Goal: Feedback & Contribution: Leave review/rating

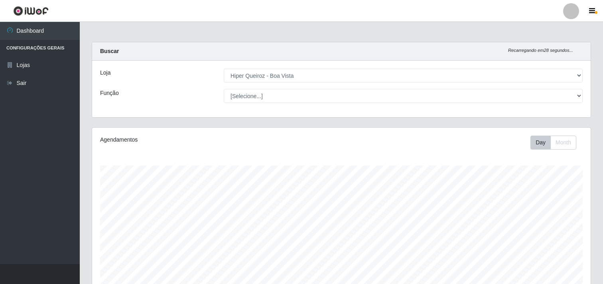
select select "514"
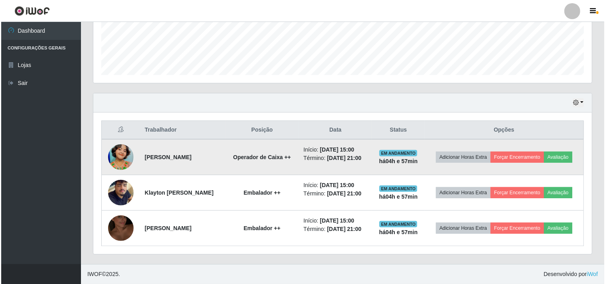
scroll to position [165, 499]
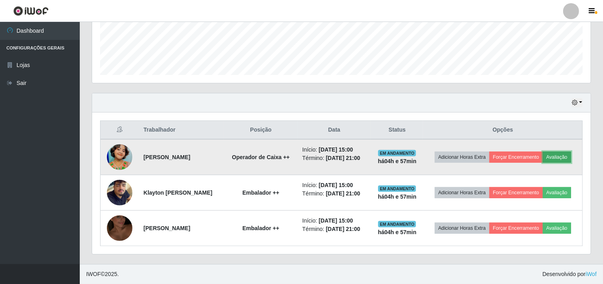
click at [543, 152] on button "Avaliação" at bounding box center [557, 157] width 28 height 11
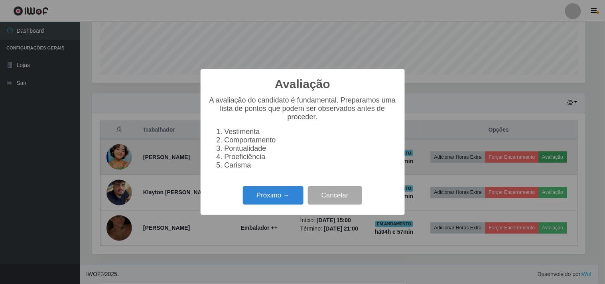
scroll to position [165, 493]
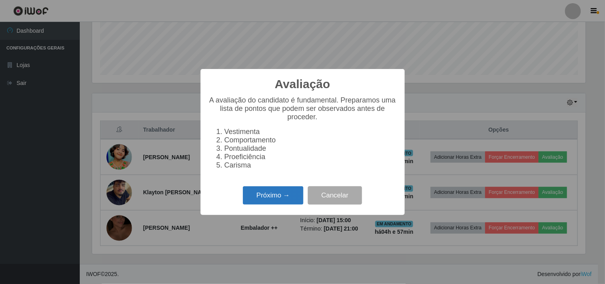
click at [272, 199] on button "Próximo →" at bounding box center [273, 195] width 61 height 19
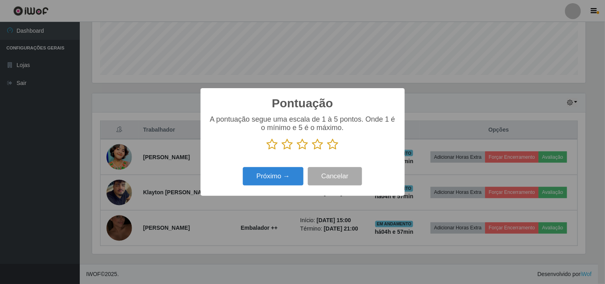
click at [338, 146] on icon at bounding box center [332, 144] width 11 height 12
click at [327, 150] on input "radio" at bounding box center [327, 150] width 0 height 0
click at [286, 177] on button "Próximo →" at bounding box center [273, 176] width 61 height 19
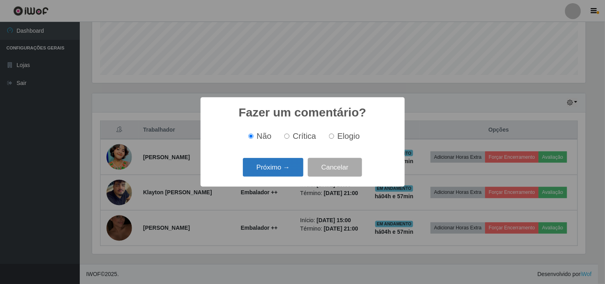
click at [286, 176] on button "Próximo →" at bounding box center [273, 167] width 61 height 19
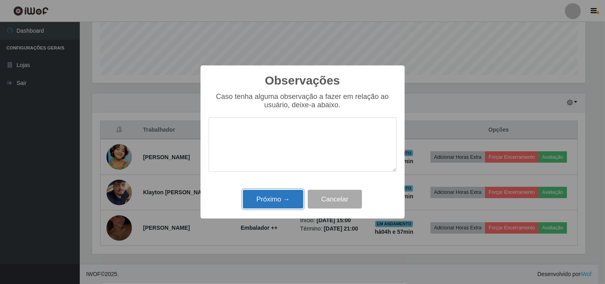
click at [279, 198] on button "Próximo →" at bounding box center [273, 199] width 61 height 19
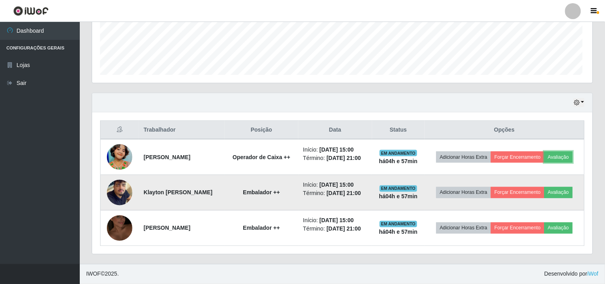
scroll to position [165, 499]
click at [543, 188] on button "Avaliação" at bounding box center [557, 192] width 28 height 11
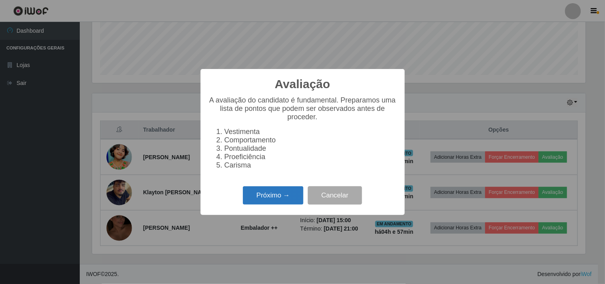
click at [278, 205] on button "Próximo →" at bounding box center [273, 195] width 61 height 19
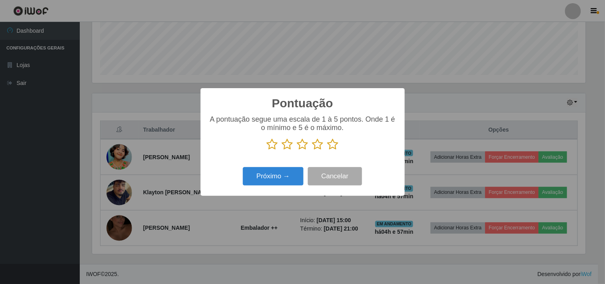
scroll to position [398635, 398306]
click at [332, 148] on icon at bounding box center [332, 144] width 11 height 12
click at [327, 150] on input "radio" at bounding box center [327, 150] width 0 height 0
click at [258, 182] on button "Próximo →" at bounding box center [273, 176] width 61 height 19
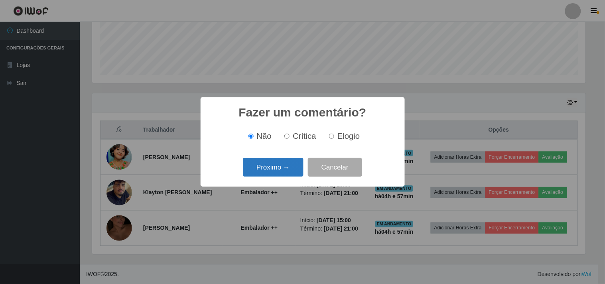
click at [267, 169] on button "Próximo →" at bounding box center [273, 167] width 61 height 19
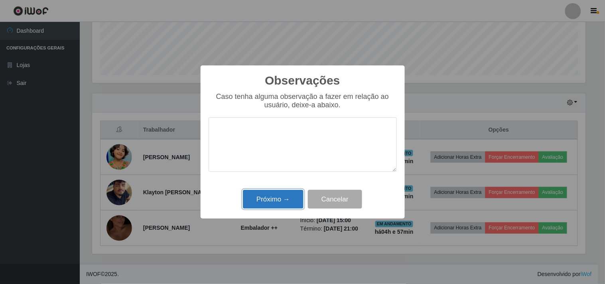
click at [262, 199] on button "Próximo →" at bounding box center [273, 199] width 61 height 19
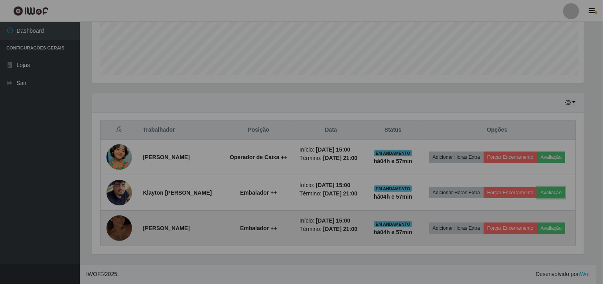
scroll to position [165, 499]
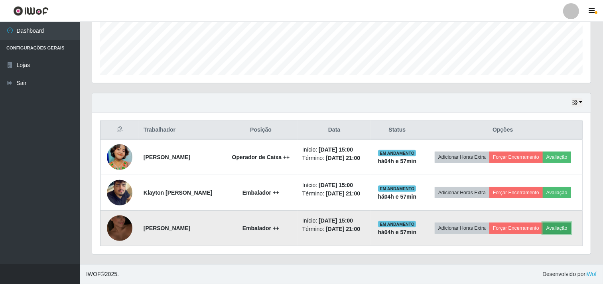
click at [543, 233] on button "Avaliação" at bounding box center [557, 228] width 28 height 11
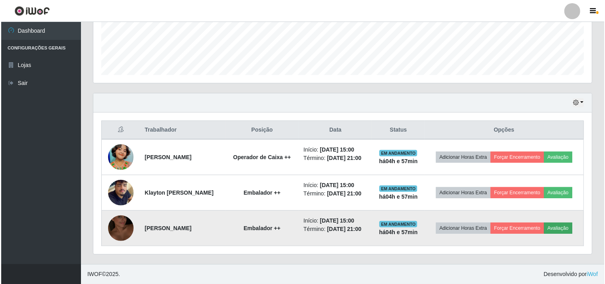
scroll to position [165, 493]
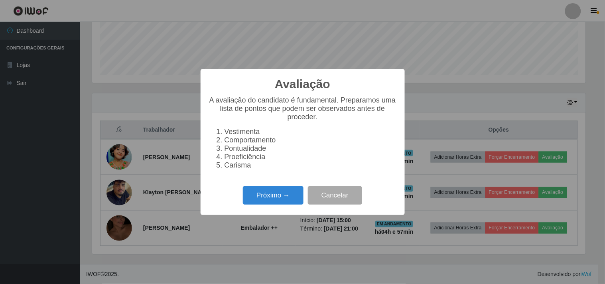
click at [265, 207] on div "Próximo → Cancelar" at bounding box center [303, 195] width 188 height 23
click at [267, 203] on button "Próximo →" at bounding box center [273, 195] width 61 height 19
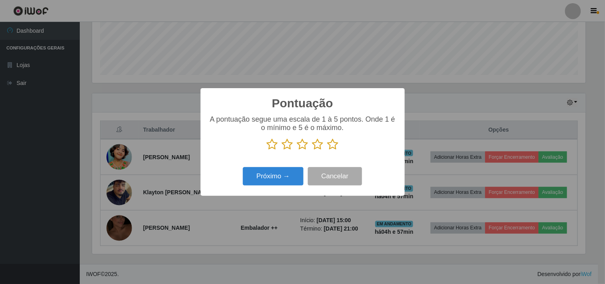
scroll to position [398635, 398306]
click at [332, 148] on icon at bounding box center [332, 144] width 11 height 12
click at [327, 150] on input "radio" at bounding box center [327, 150] width 0 height 0
click at [259, 184] on button "Próximo →" at bounding box center [273, 176] width 61 height 19
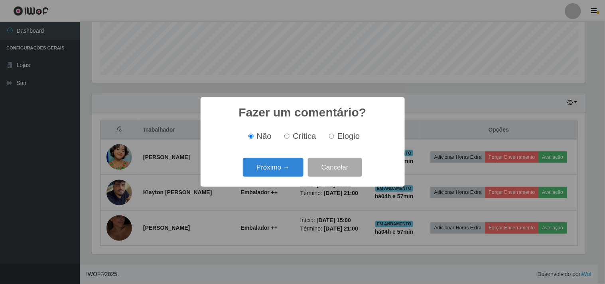
click at [339, 137] on span "Elogio" at bounding box center [348, 136] width 22 height 9
click at [334, 137] on input "Elogio" at bounding box center [331, 136] width 5 height 5
radio input "true"
click at [278, 170] on button "Próximo →" at bounding box center [273, 167] width 61 height 19
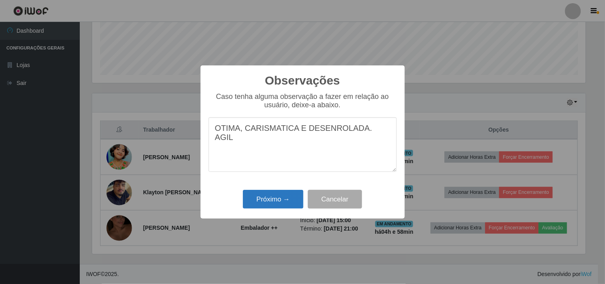
type textarea "OTIMA, CARISMATICA E DESENROLADA. AGIL"
click at [287, 193] on button "Próximo →" at bounding box center [273, 199] width 61 height 19
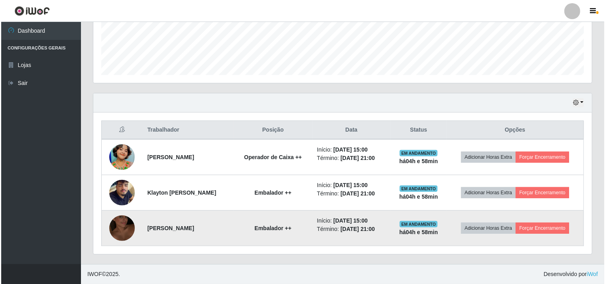
scroll to position [210, 0]
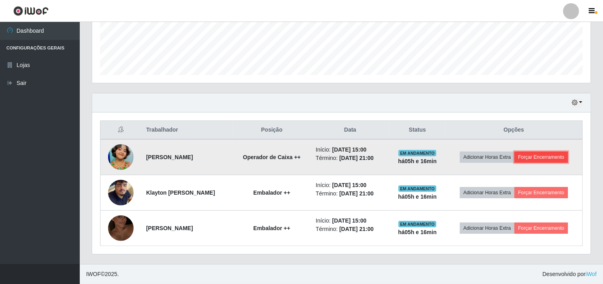
click at [534, 157] on button "Forçar Encerramento" at bounding box center [540, 157] width 53 height 11
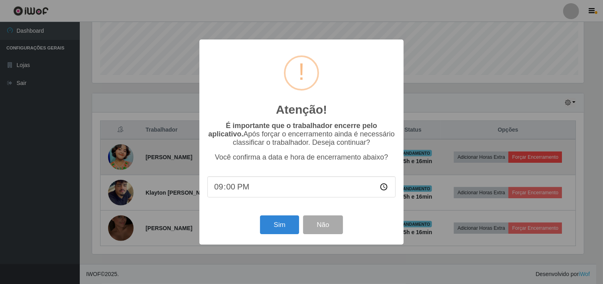
scroll to position [165, 493]
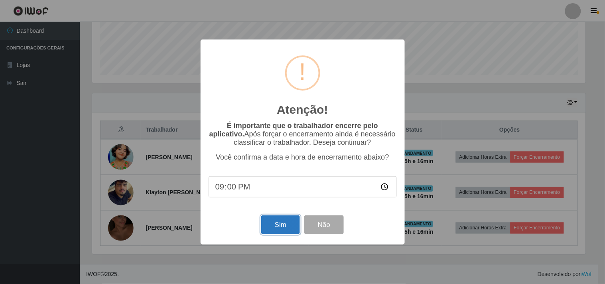
click at [280, 225] on button "Sim" at bounding box center [280, 224] width 39 height 19
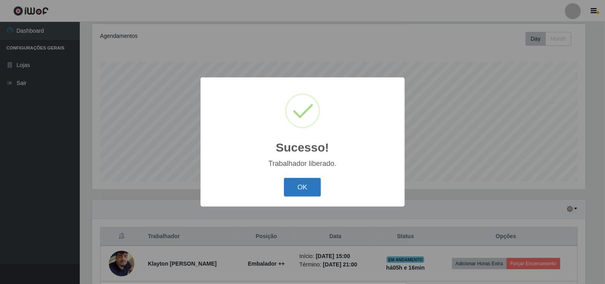
click at [301, 185] on button "OK" at bounding box center [302, 187] width 37 height 19
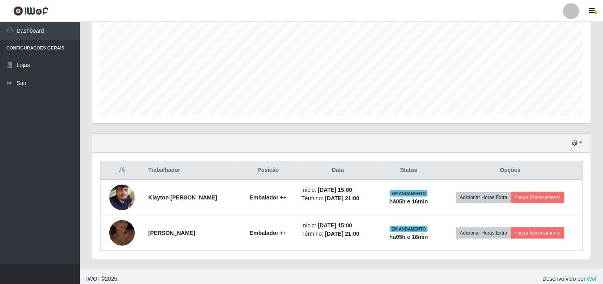
scroll to position [175, 0]
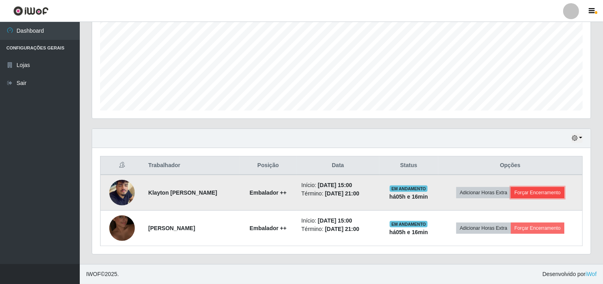
click at [540, 193] on button "Forçar Encerramento" at bounding box center [537, 192] width 53 height 11
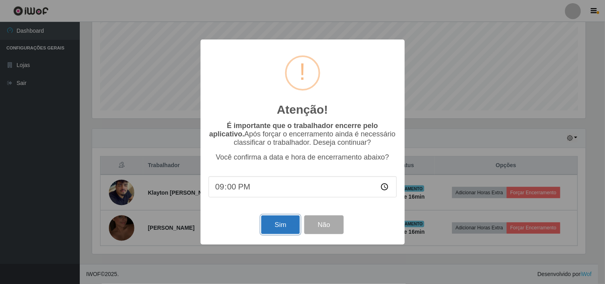
click at [281, 228] on button "Sim" at bounding box center [280, 224] width 39 height 19
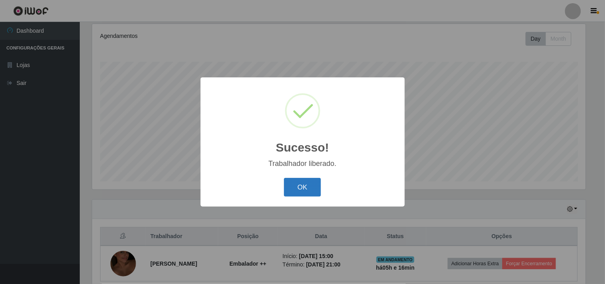
click at [313, 188] on button "OK" at bounding box center [302, 187] width 37 height 19
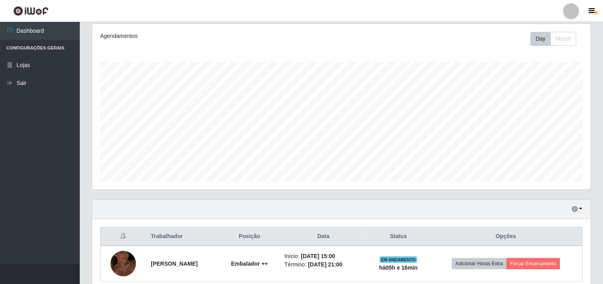
scroll to position [139, 0]
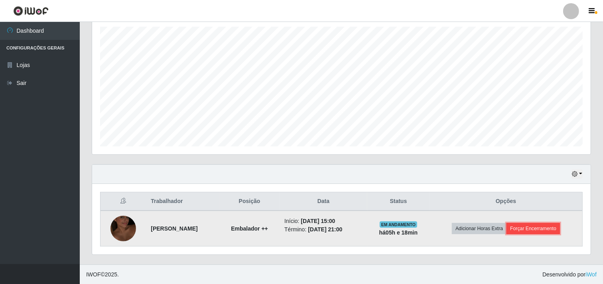
click at [547, 228] on button "Forçar Encerramento" at bounding box center [532, 228] width 53 height 11
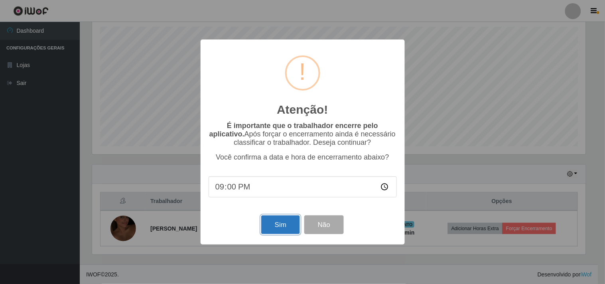
click at [269, 228] on button "Sim" at bounding box center [280, 224] width 39 height 19
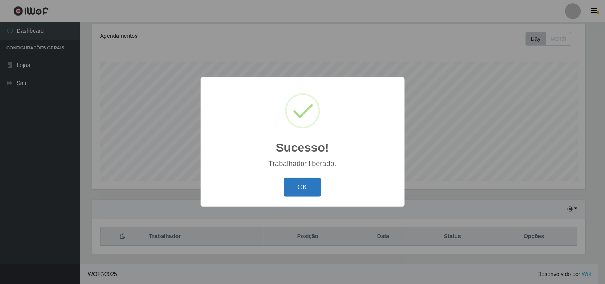
click at [303, 191] on button "OK" at bounding box center [302, 187] width 37 height 19
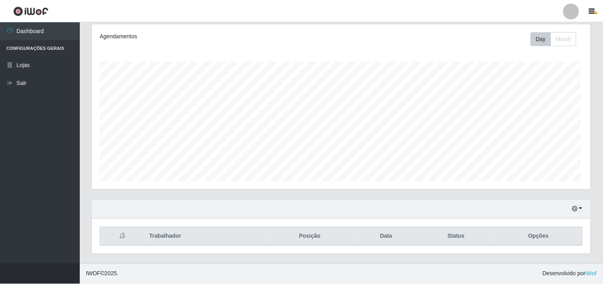
scroll to position [165, 499]
